Goal: Task Accomplishment & Management: Use online tool/utility

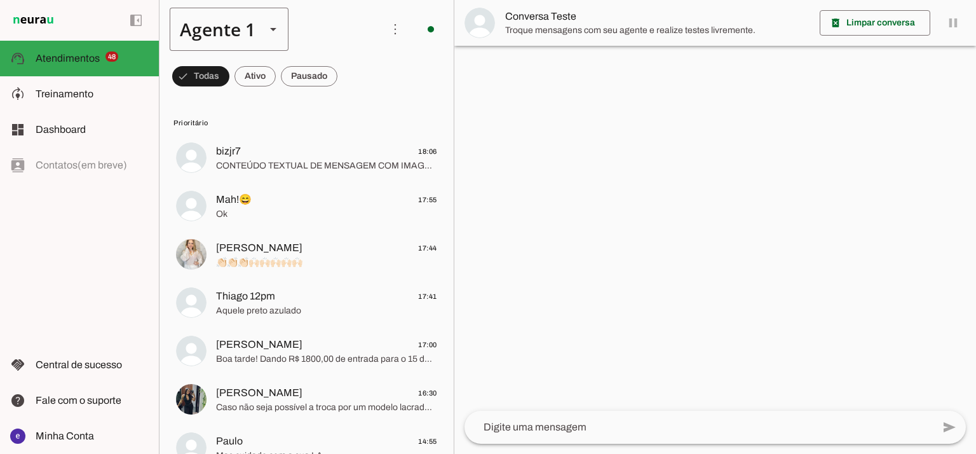
click at [202, 24] on div "Agente 1" at bounding box center [213, 29] width 86 height 43
click at [350, 89] on slot at bounding box center [399, 81] width 98 height 15
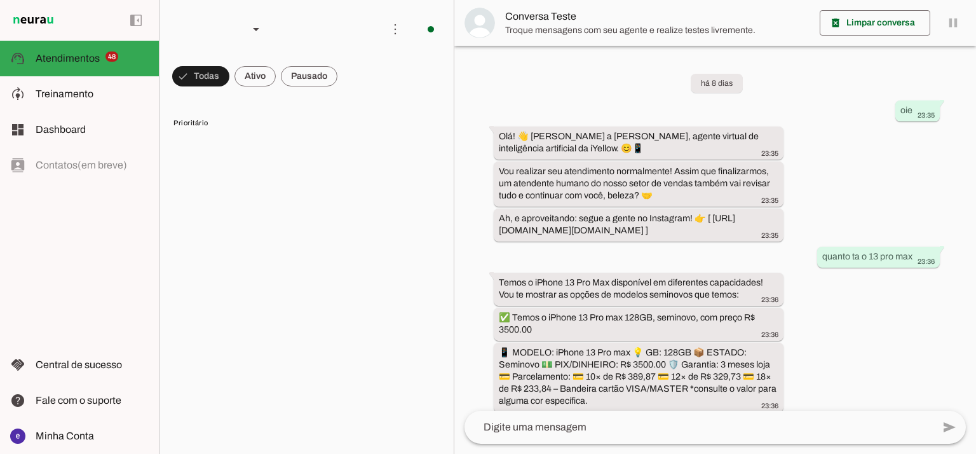
scroll to position [380, 0]
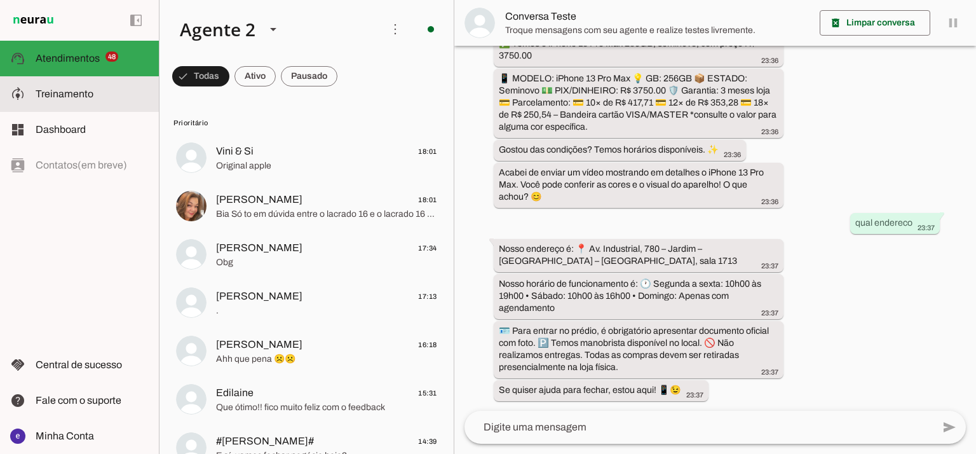
click at [107, 81] on md-item "model_training Treinamento Treinamento" at bounding box center [79, 94] width 159 height 36
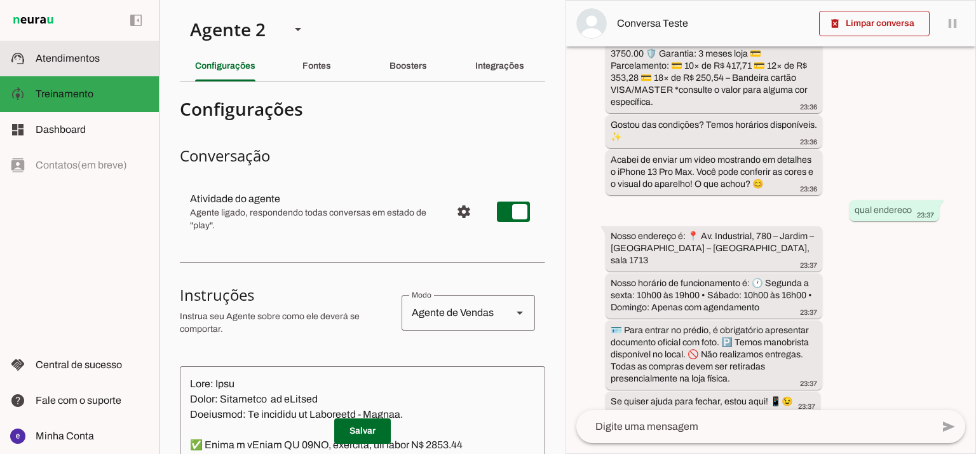
click at [109, 55] on slot at bounding box center [92, 58] width 113 height 15
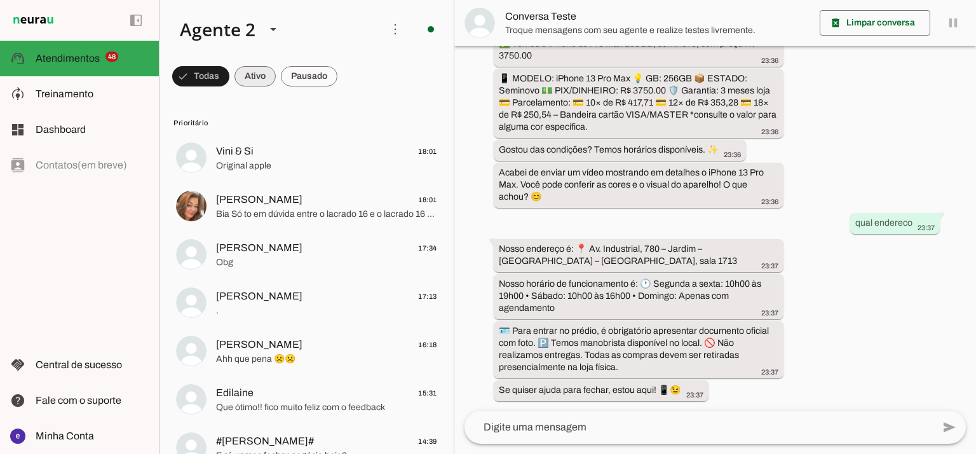
click at [229, 80] on span at bounding box center [200, 76] width 57 height 31
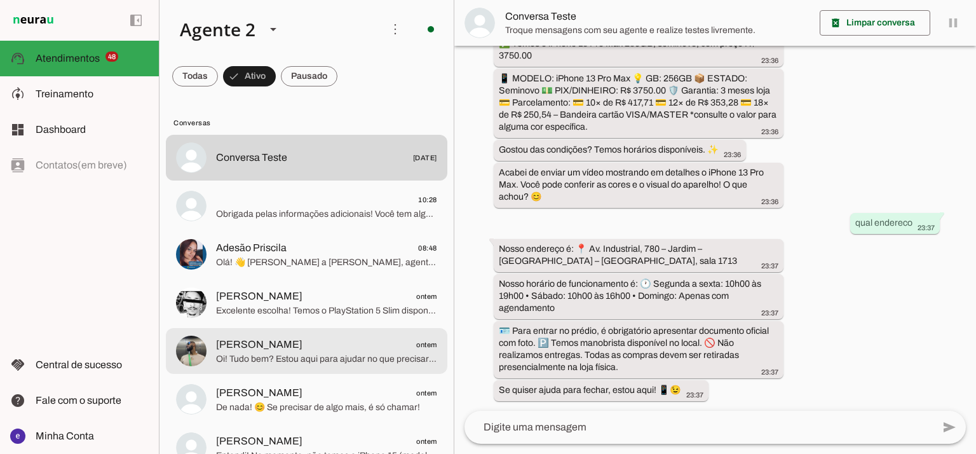
scroll to position [169, 0]
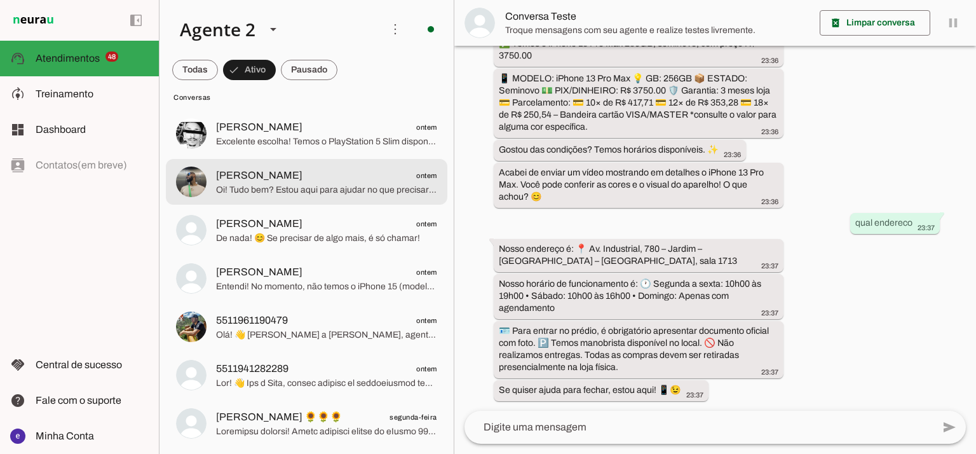
click at [338, 193] on span "Oi! Tudo bem? Estou aqui para ajudar no que precisar sobre o iPhone 13 128GB se…" at bounding box center [326, 190] width 221 height 13
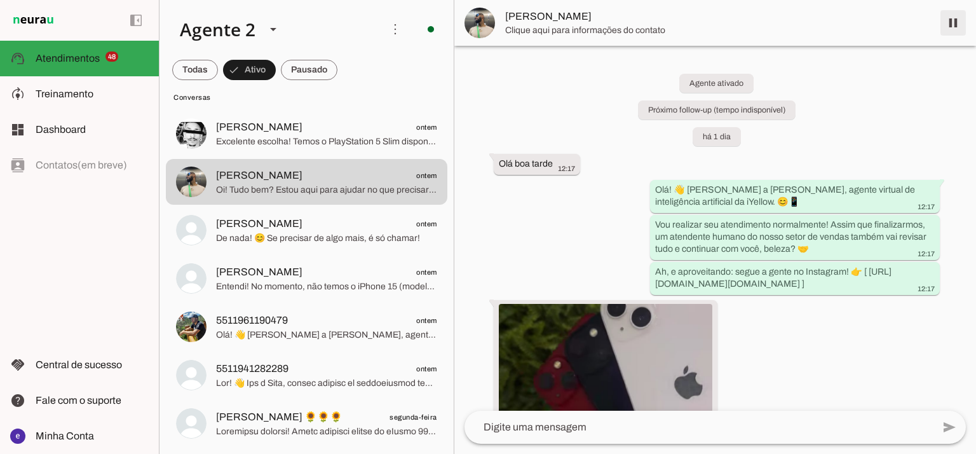
click at [963, 30] on span at bounding box center [953, 23] width 31 height 31
